Goal: Check status

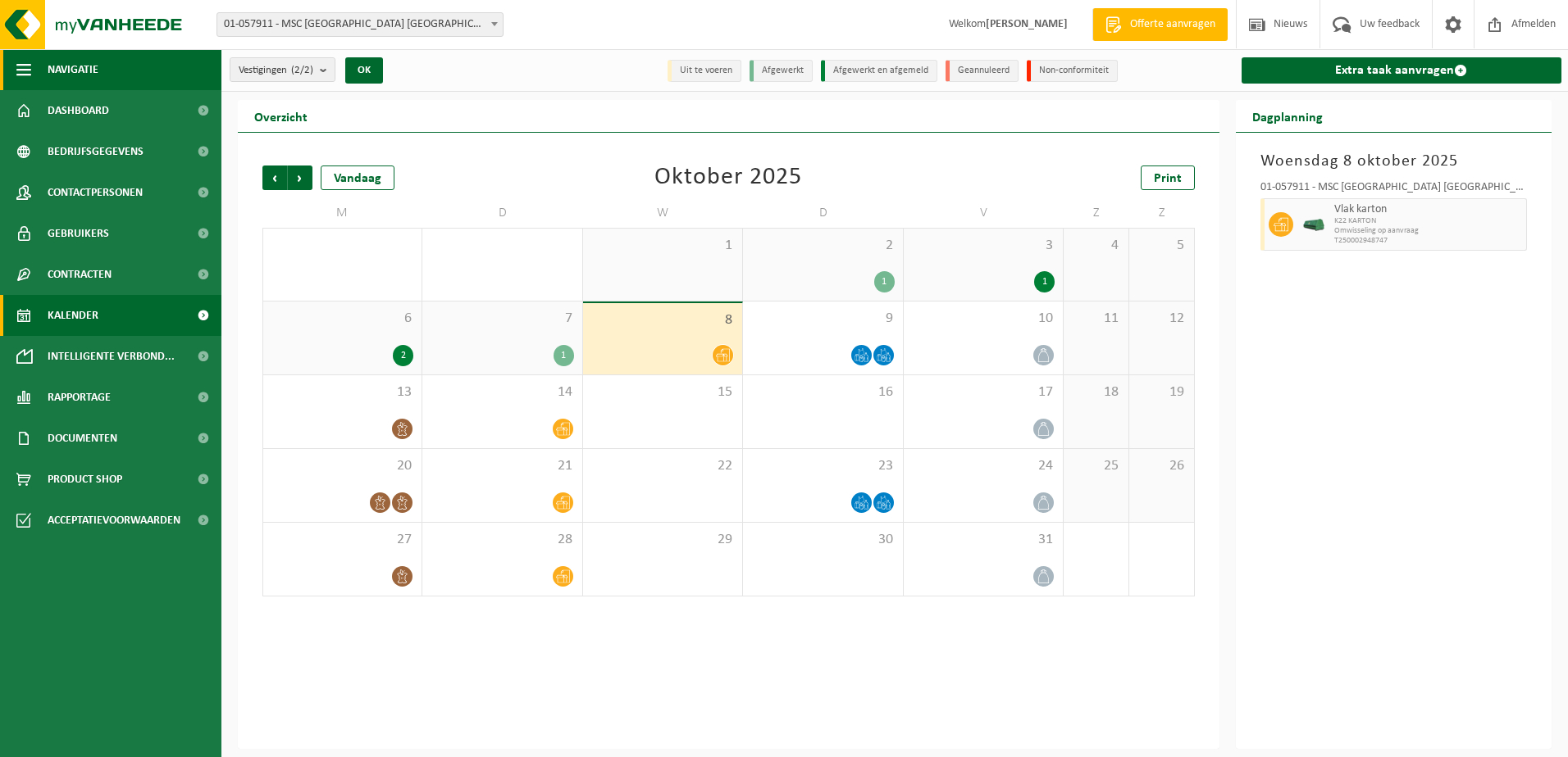
click at [73, 80] on span "Navigatie" at bounding box center [73, 70] width 51 height 41
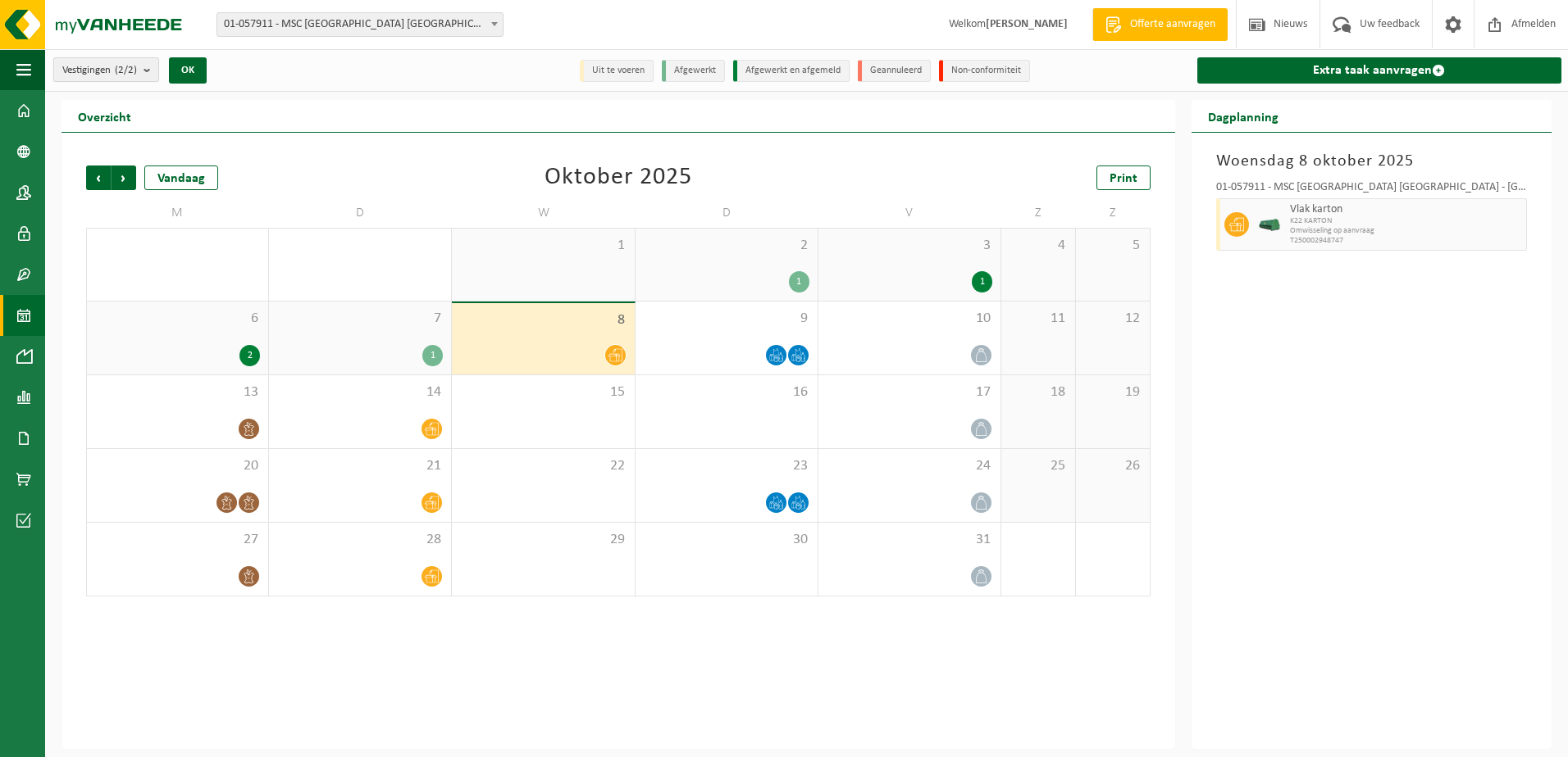
click at [61, 72] on button "Vestigingen (2/2)" at bounding box center [105, 69] width 105 height 25
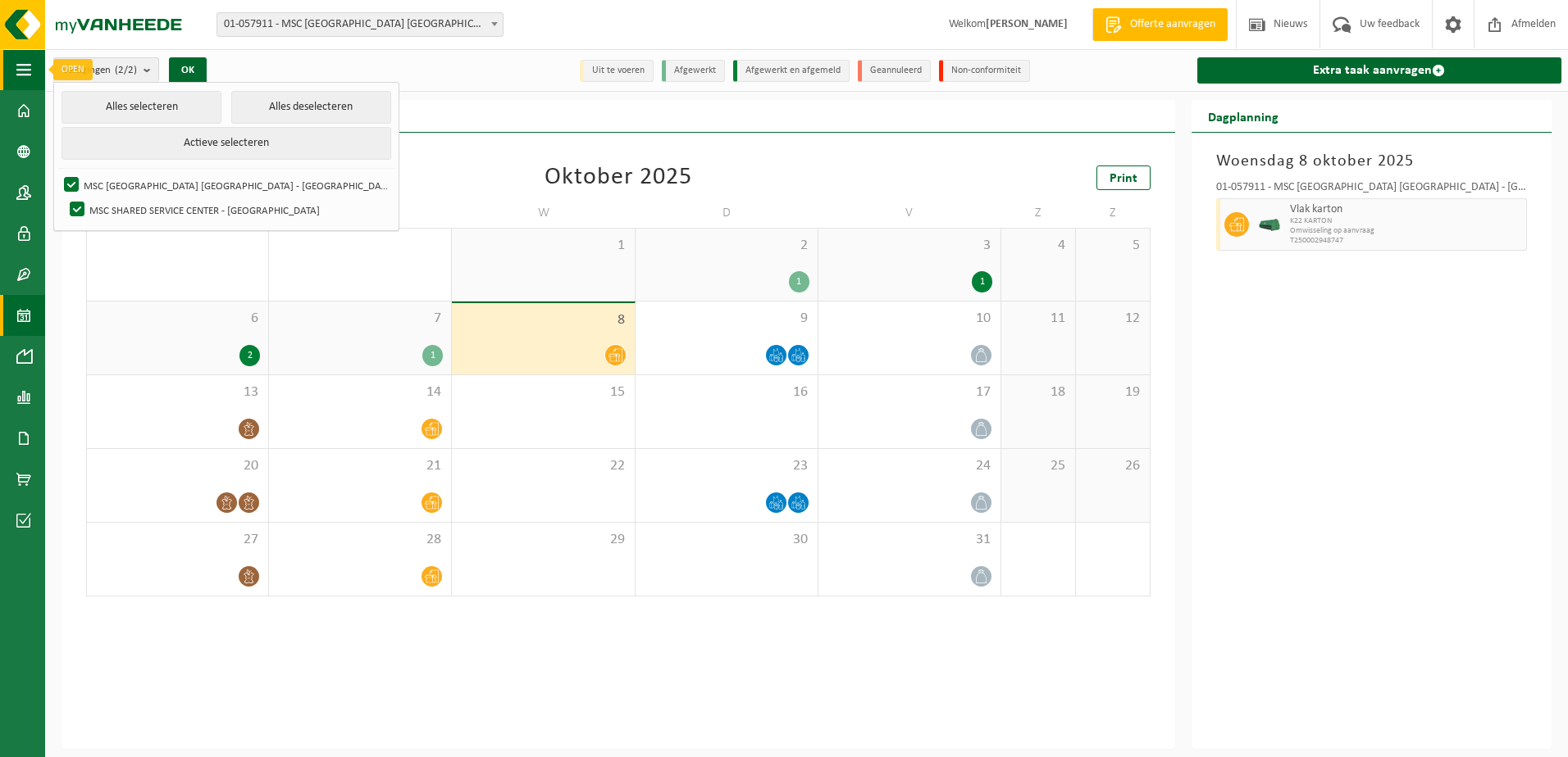
click at [27, 61] on span "button" at bounding box center [24, 70] width 15 height 41
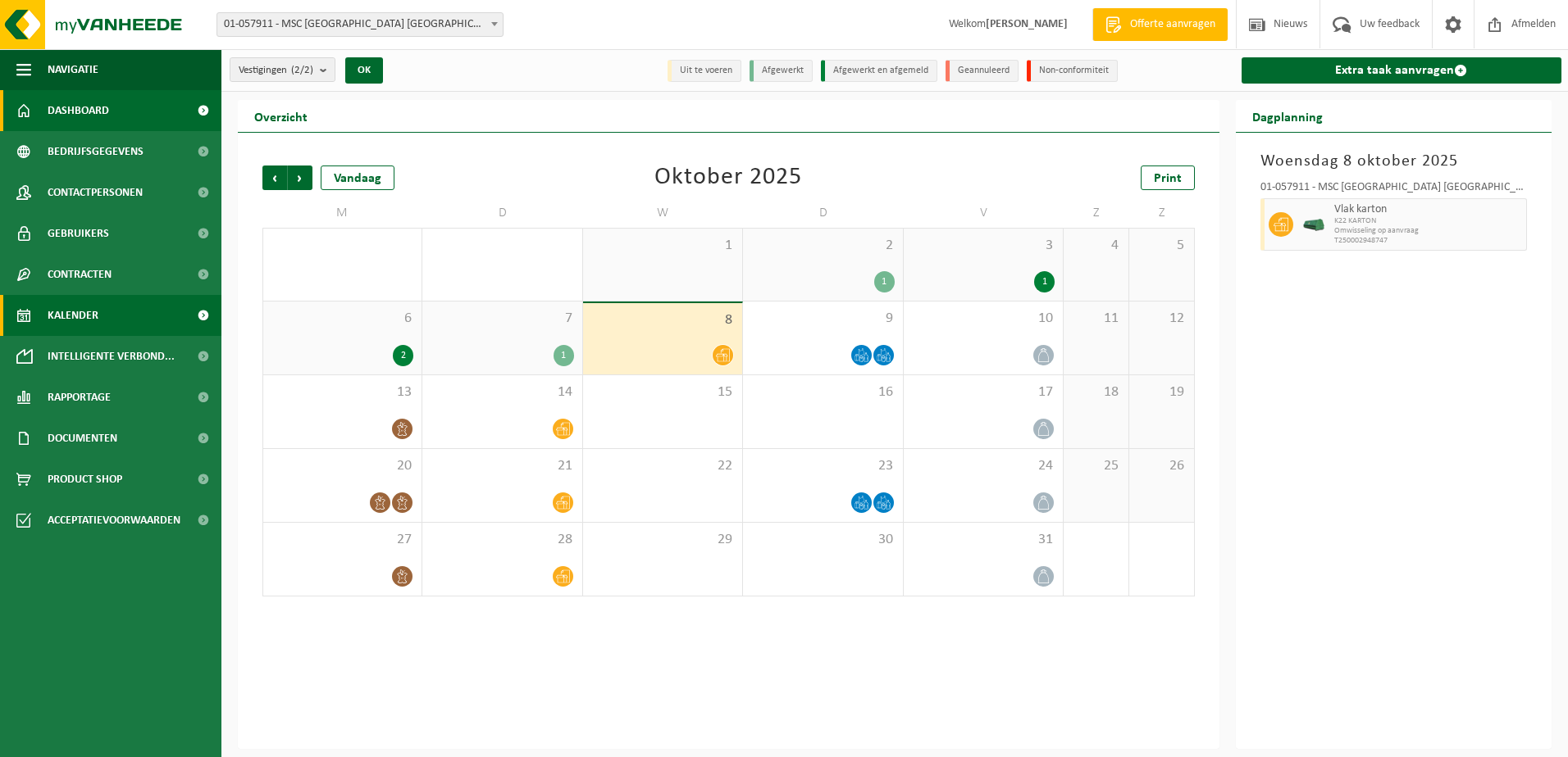
click at [70, 105] on span "Dashboard" at bounding box center [78, 111] width 61 height 41
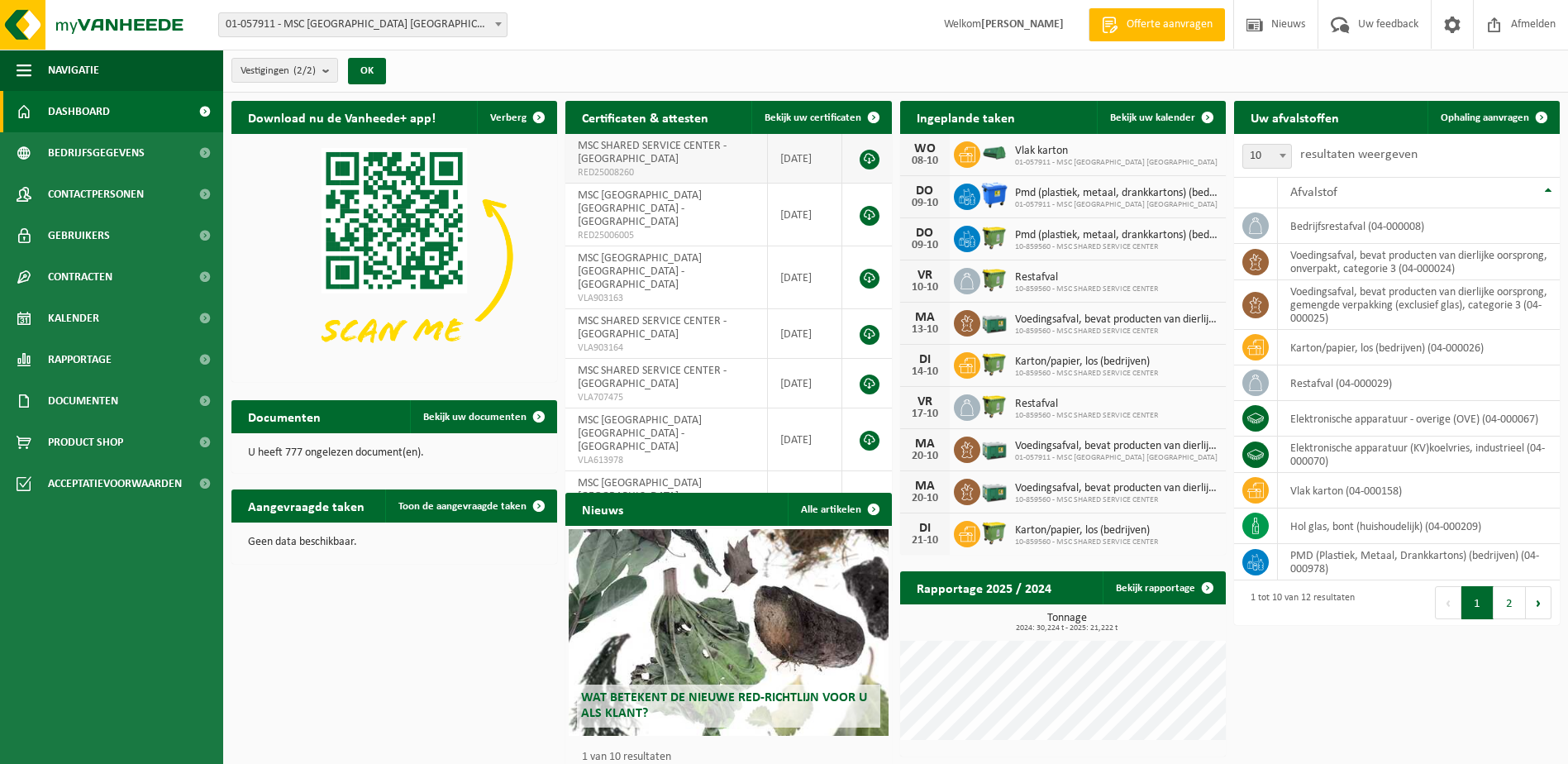
click at [738, 156] on td "MSC SHARED SERVICE CENTER - [GEOGRAPHIC_DATA] RED25008260" at bounding box center [666, 159] width 203 height 50
